Goal: Task Accomplishment & Management: Manage account settings

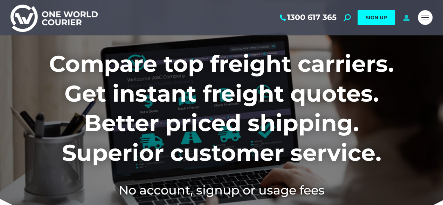
click at [407, 18] on icon at bounding box center [406, 17] width 9 height 7
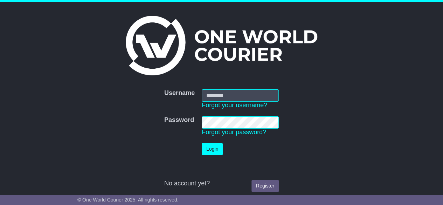
click at [233, 95] on input "Username" at bounding box center [240, 95] width 77 height 12
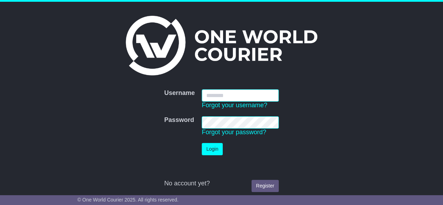
type input "**********"
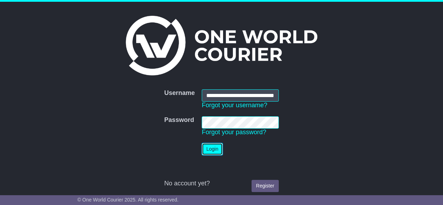
click at [217, 150] on button "Login" at bounding box center [212, 149] width 21 height 12
click at [217, 149] on button "Login" at bounding box center [212, 149] width 21 height 12
click at [269, 151] on td "Login" at bounding box center [240, 148] width 84 height 19
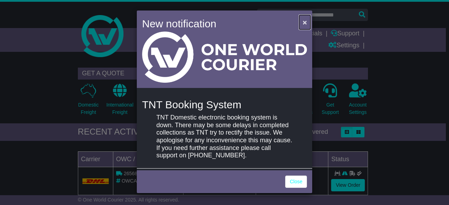
click at [305, 21] on span "×" at bounding box center [304, 22] width 4 height 8
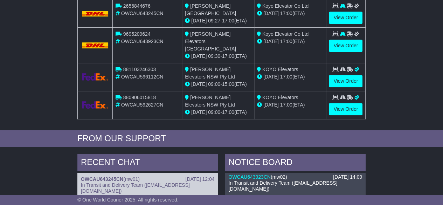
scroll to position [73, 0]
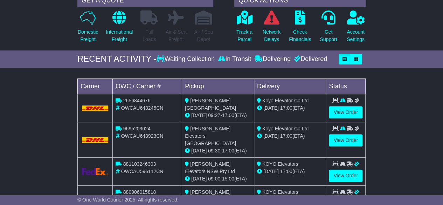
click at [349, 99] on icon at bounding box center [350, 100] width 6 height 5
